Goal: Communication & Community: Answer question/provide support

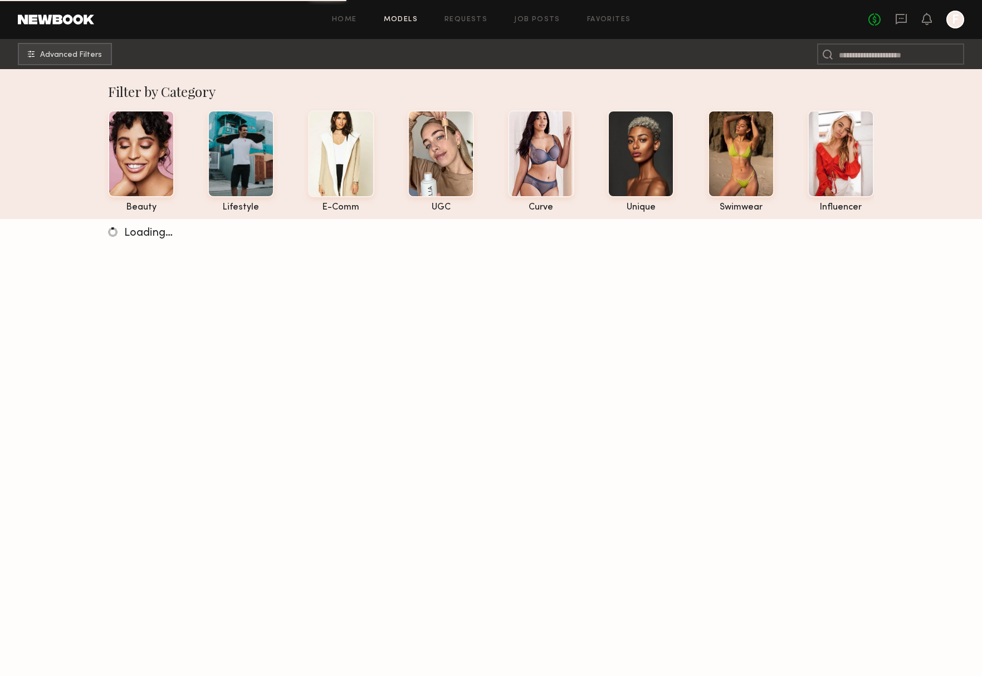
click at [902, 25] on link at bounding box center [902, 20] width 12 height 14
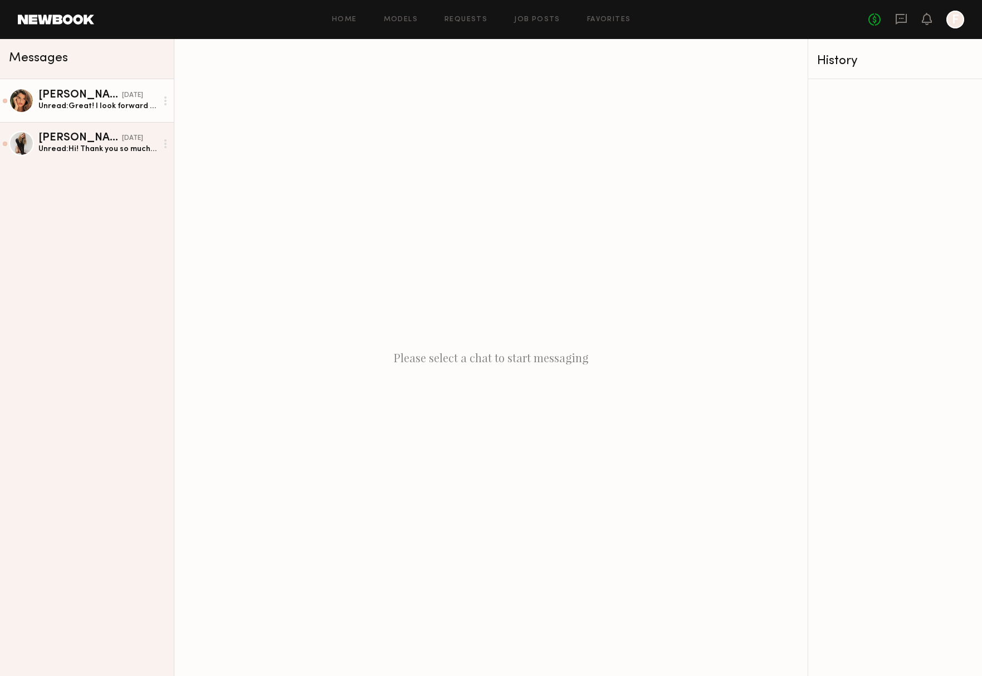
click at [84, 98] on div "[PERSON_NAME]" at bounding box center [80, 95] width 84 height 11
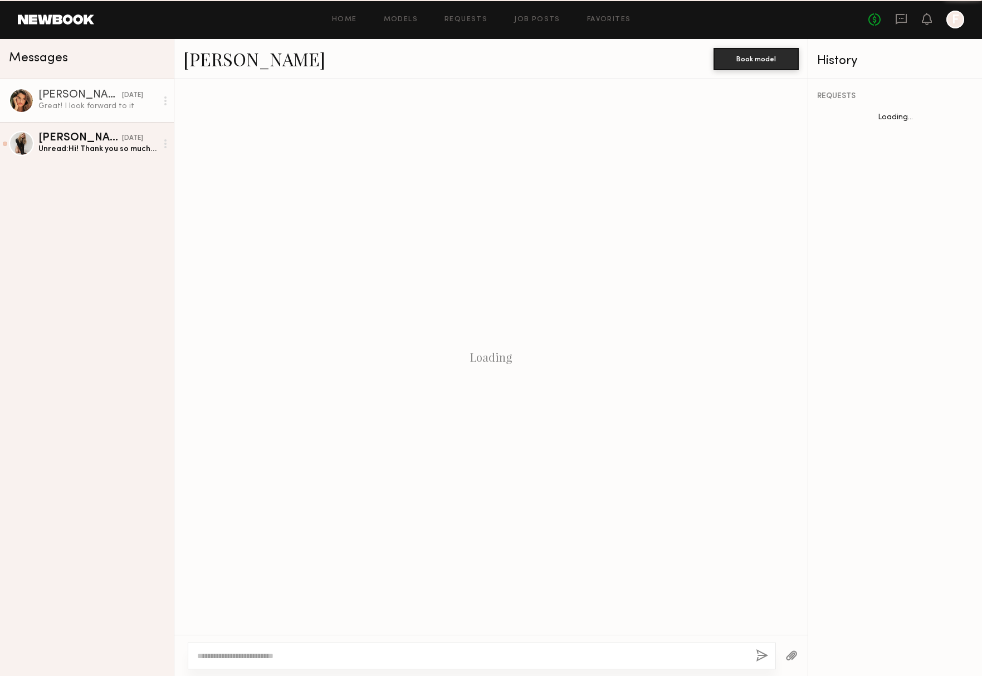
scroll to position [184, 0]
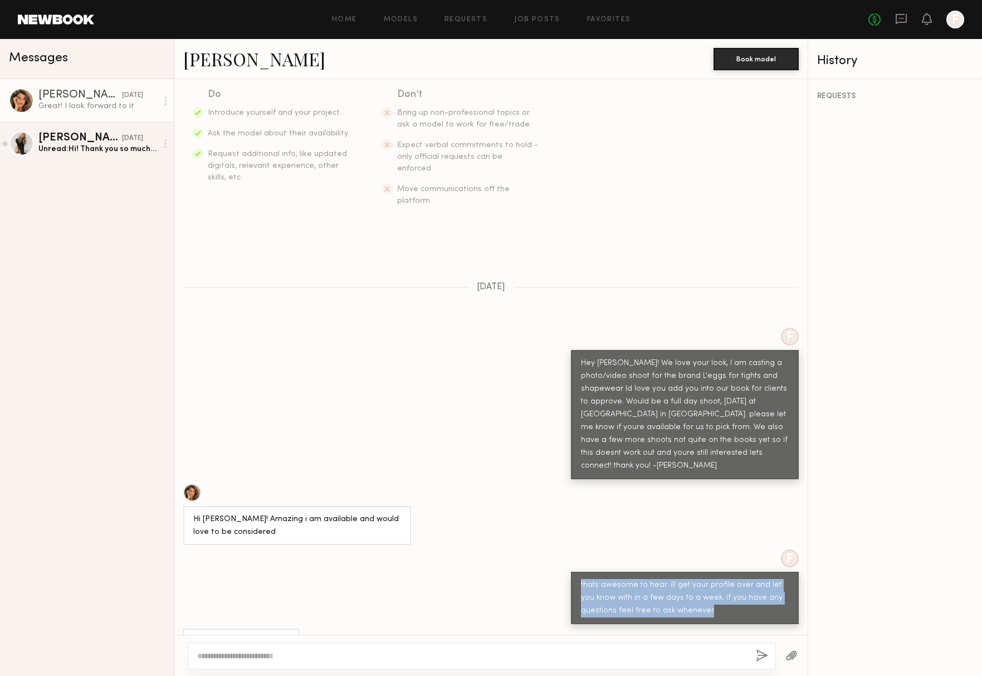
drag, startPoint x: 713, startPoint y: 578, endPoint x: 546, endPoint y: 547, distance: 169.6
click at [546, 549] on div "F thats awesome to hear. ill get your profile over and let you know with in a f…" at bounding box center [491, 586] width 634 height 75
copy div "thats awesome to hear. ill get your profile over and let you know with in a few…"
click at [84, 150] on div "Unread: Hi! Thank you so much for reaching out. This works perfect because I wi…" at bounding box center [97, 149] width 119 height 11
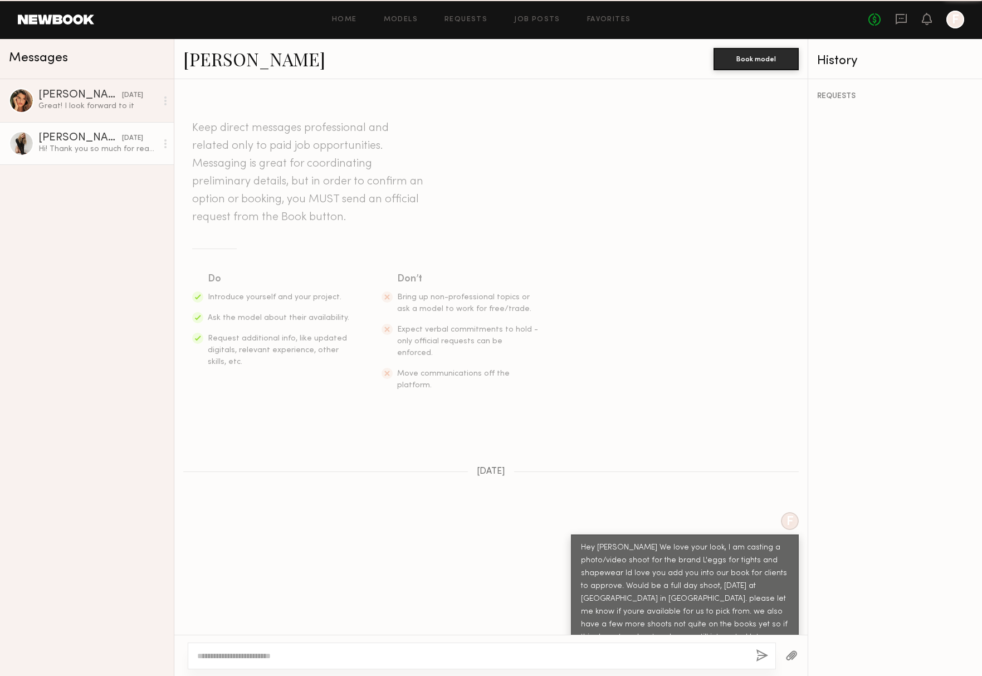
scroll to position [65, 0]
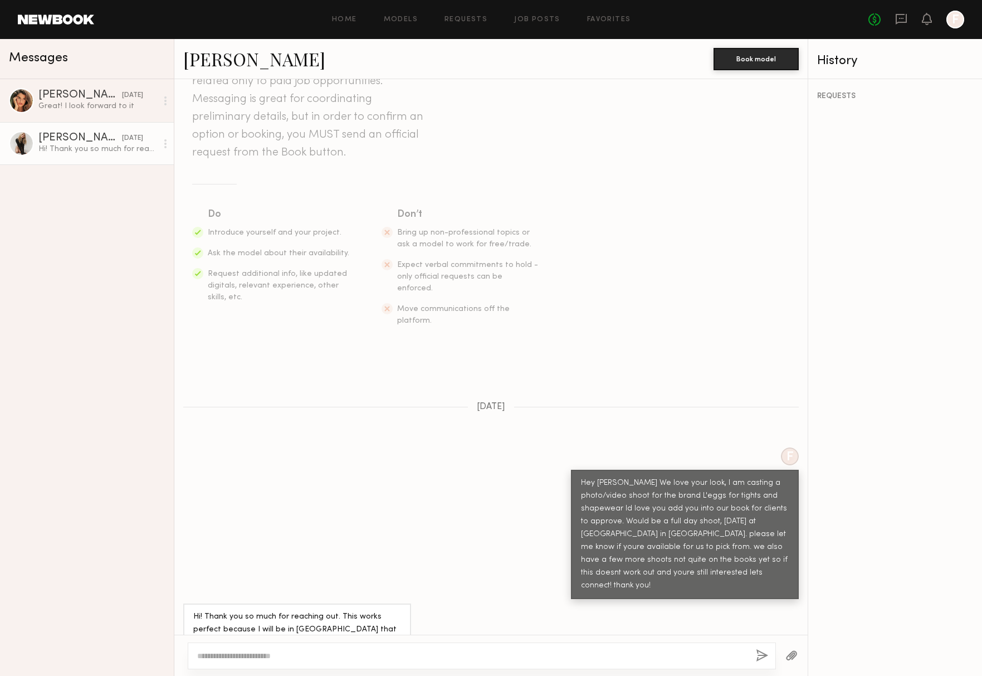
click at [563, 654] on textarea at bounding box center [472, 655] width 550 height 11
type textarea "**********"
click at [761, 655] on button "button" at bounding box center [762, 656] width 12 height 14
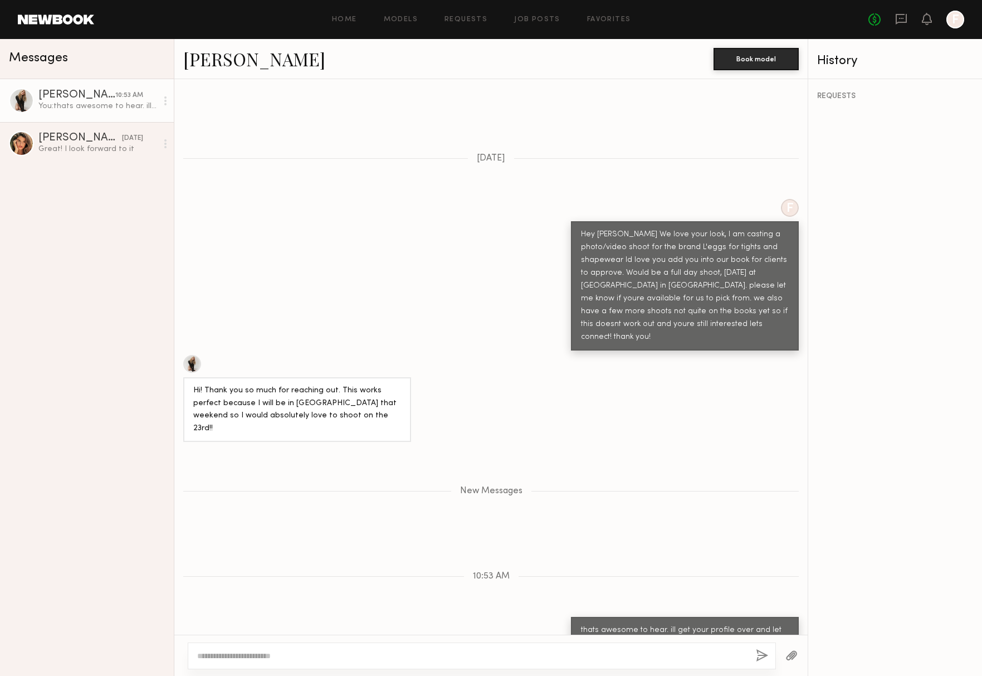
click at [52, 96] on div "[PERSON_NAME]" at bounding box center [76, 95] width 77 height 11
click at [17, 96] on div at bounding box center [21, 100] width 25 height 25
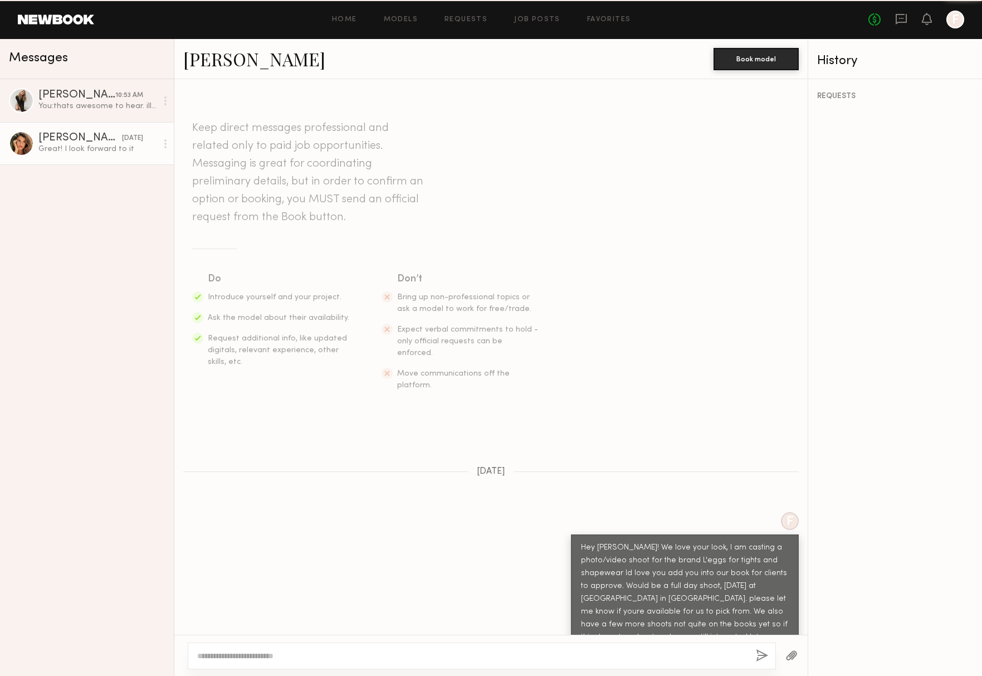
scroll to position [184, 0]
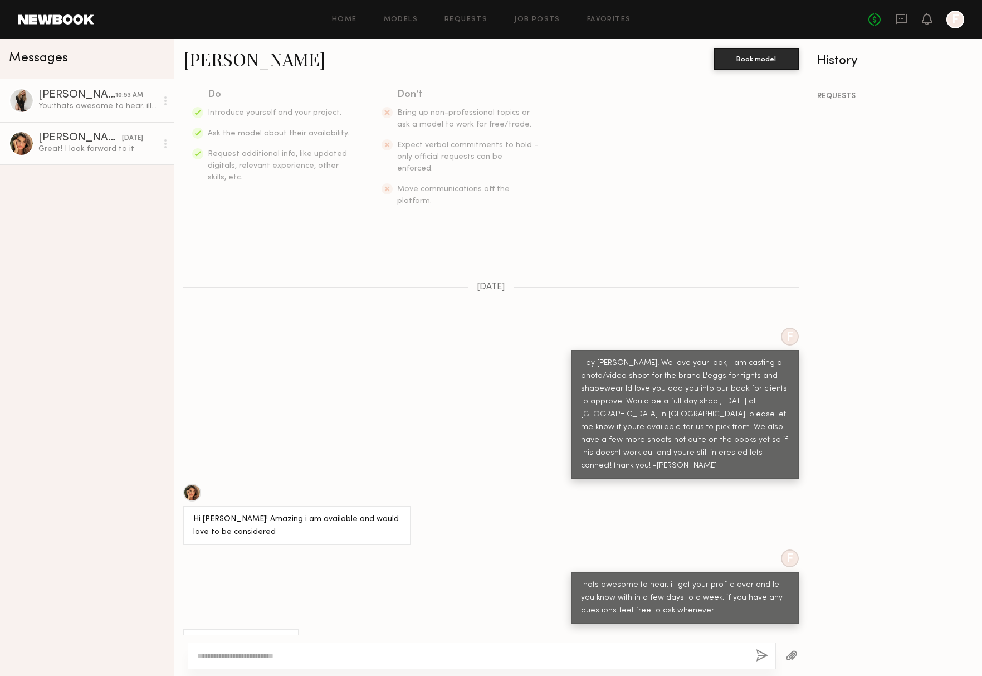
click at [71, 94] on div "[PERSON_NAME]" at bounding box center [76, 95] width 77 height 11
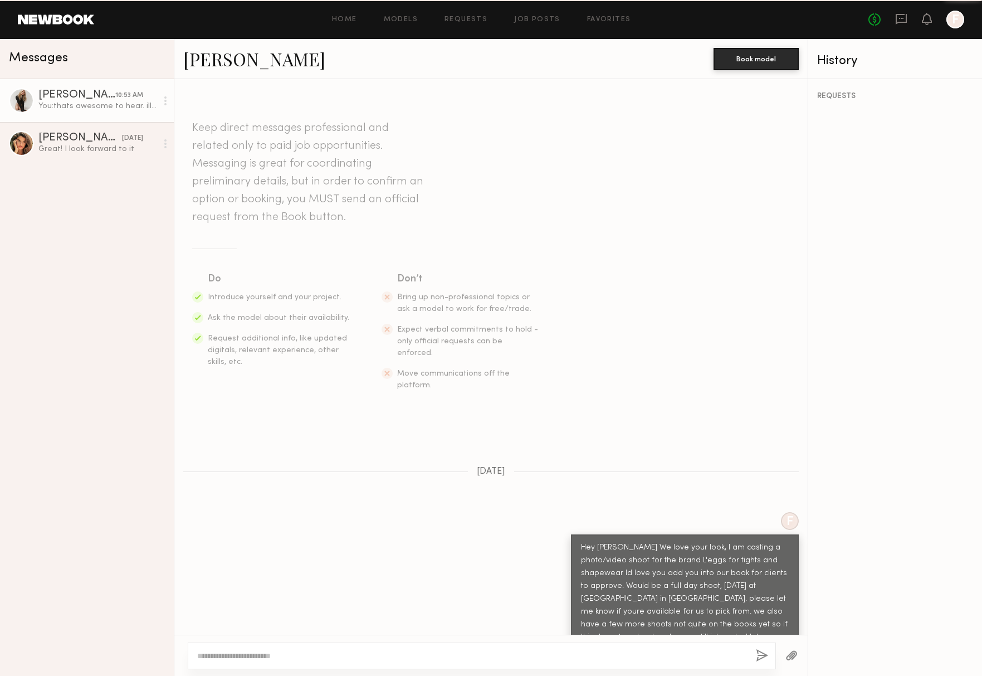
scroll to position [228, 0]
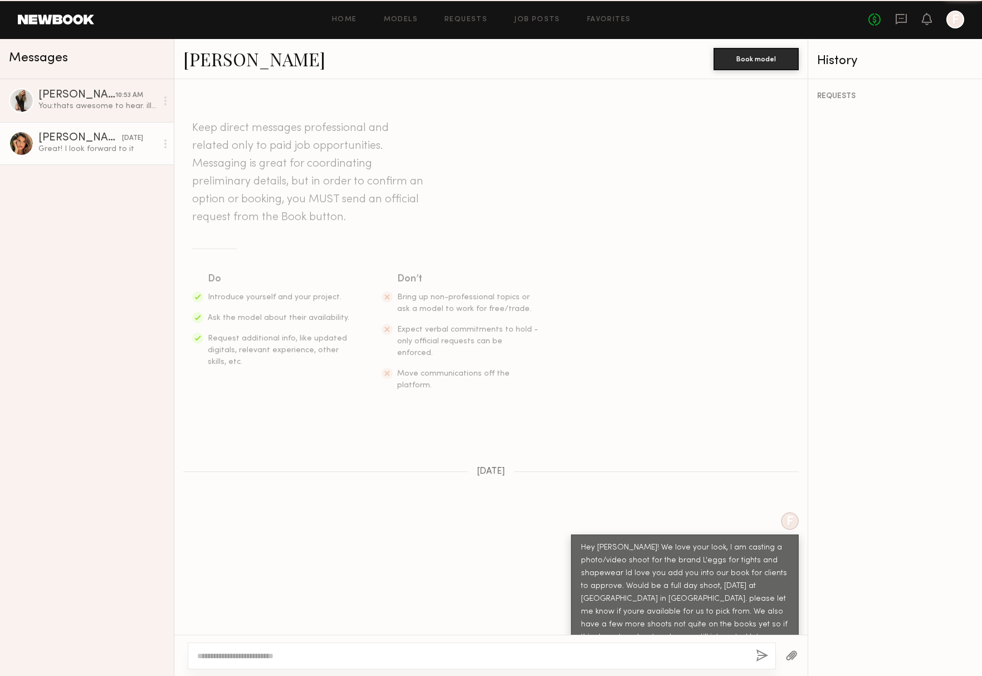
scroll to position [184, 0]
